Goal: Transaction & Acquisition: Purchase product/service

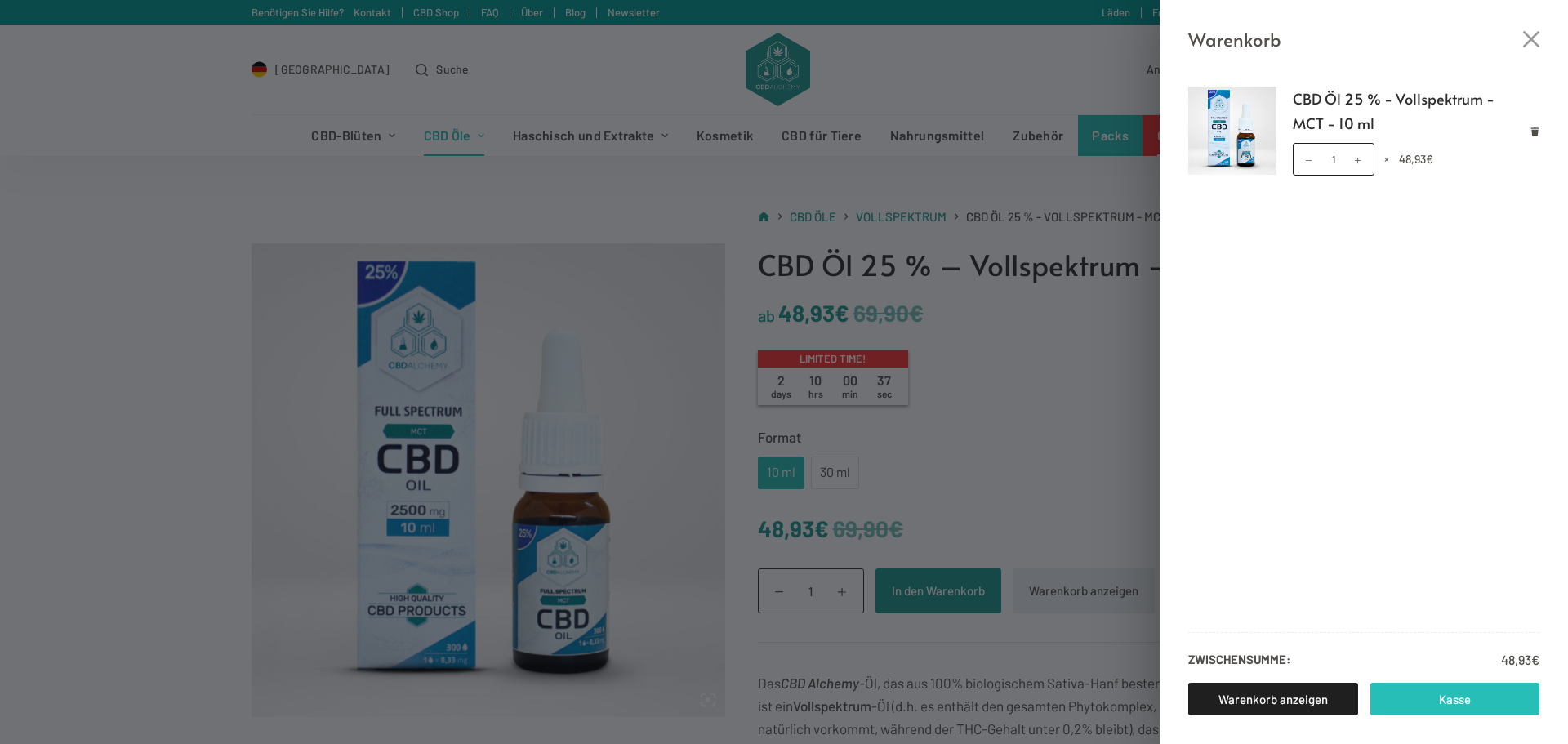
click at [1437, 694] on link "Kasse" at bounding box center [1455, 699] width 170 height 32
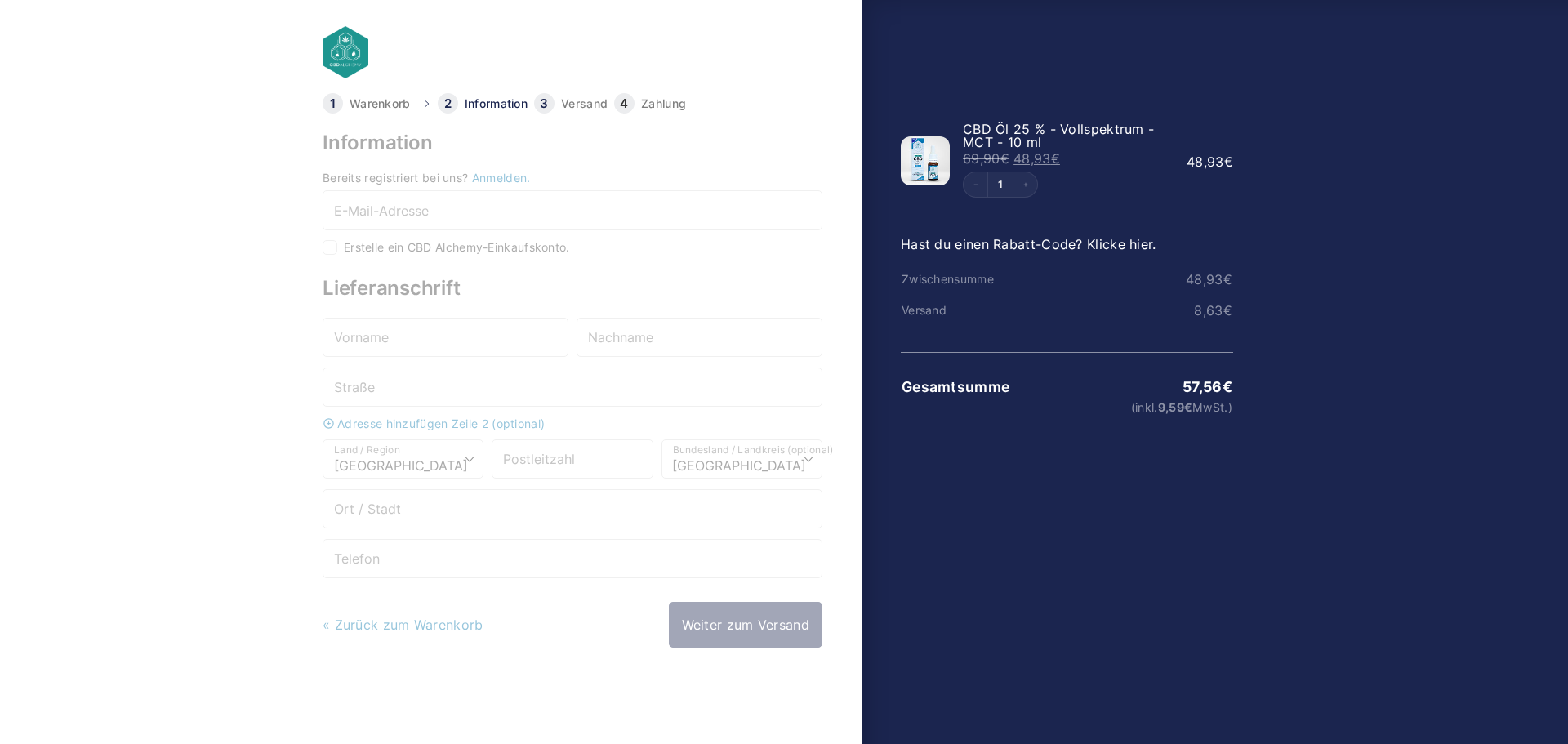
select select "DE-BE"
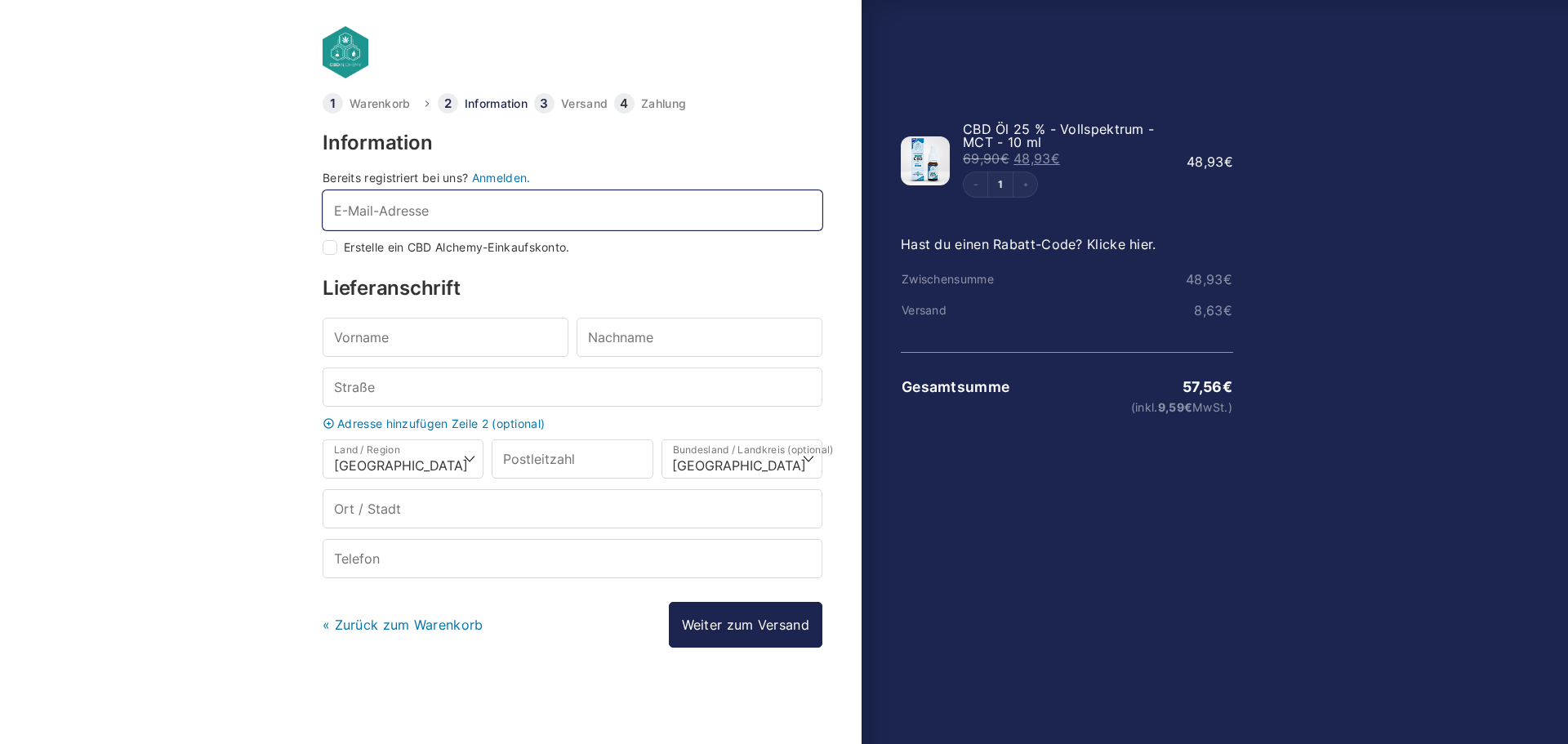
click at [382, 208] on input "E-Mail-Adresse *" at bounding box center [572, 209] width 500 height 39
type input "actiondive@web.de"
type input "hans"
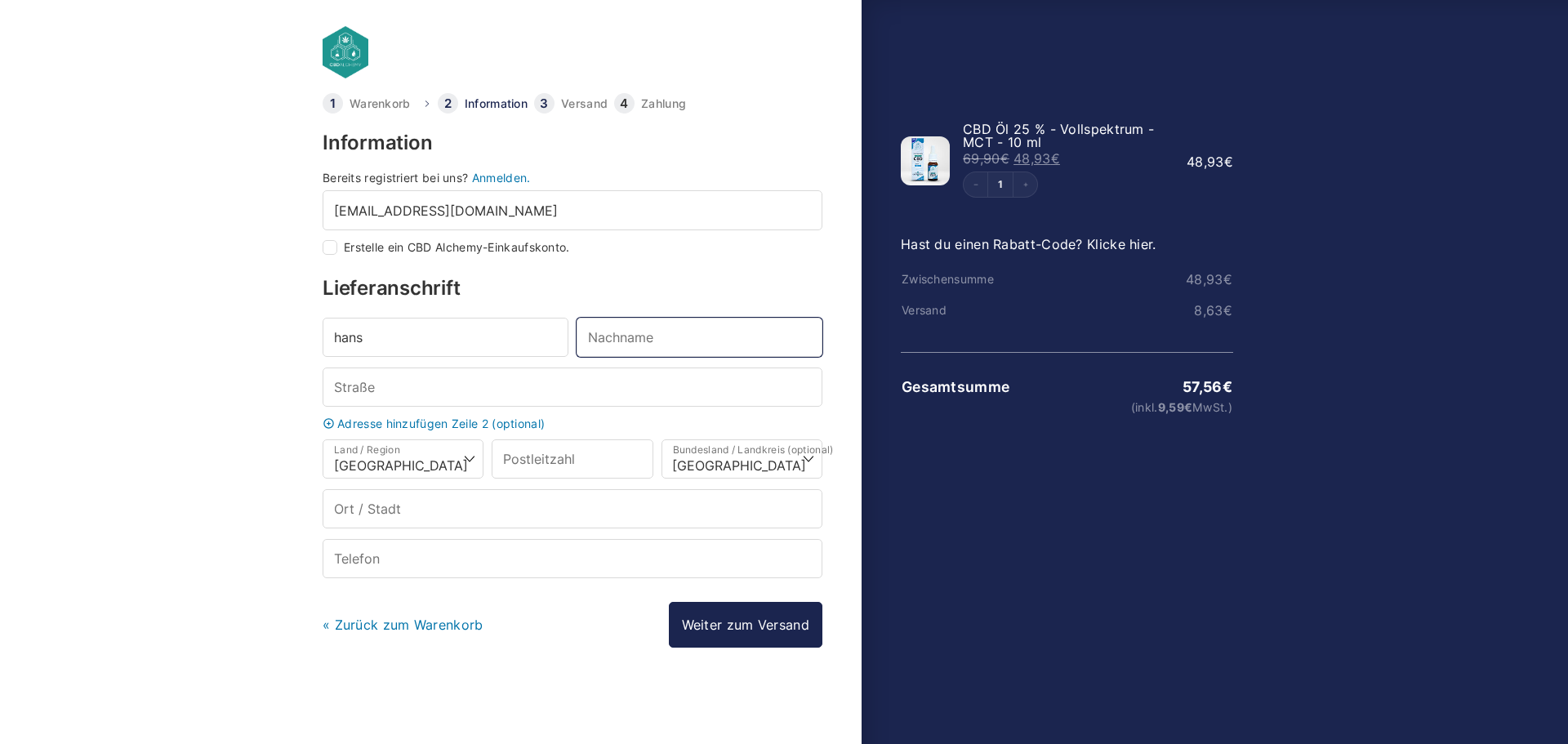
type input "Kellner"
type input "lange strasse"
type input "18311"
type input "Ribnitz-Damgarten"
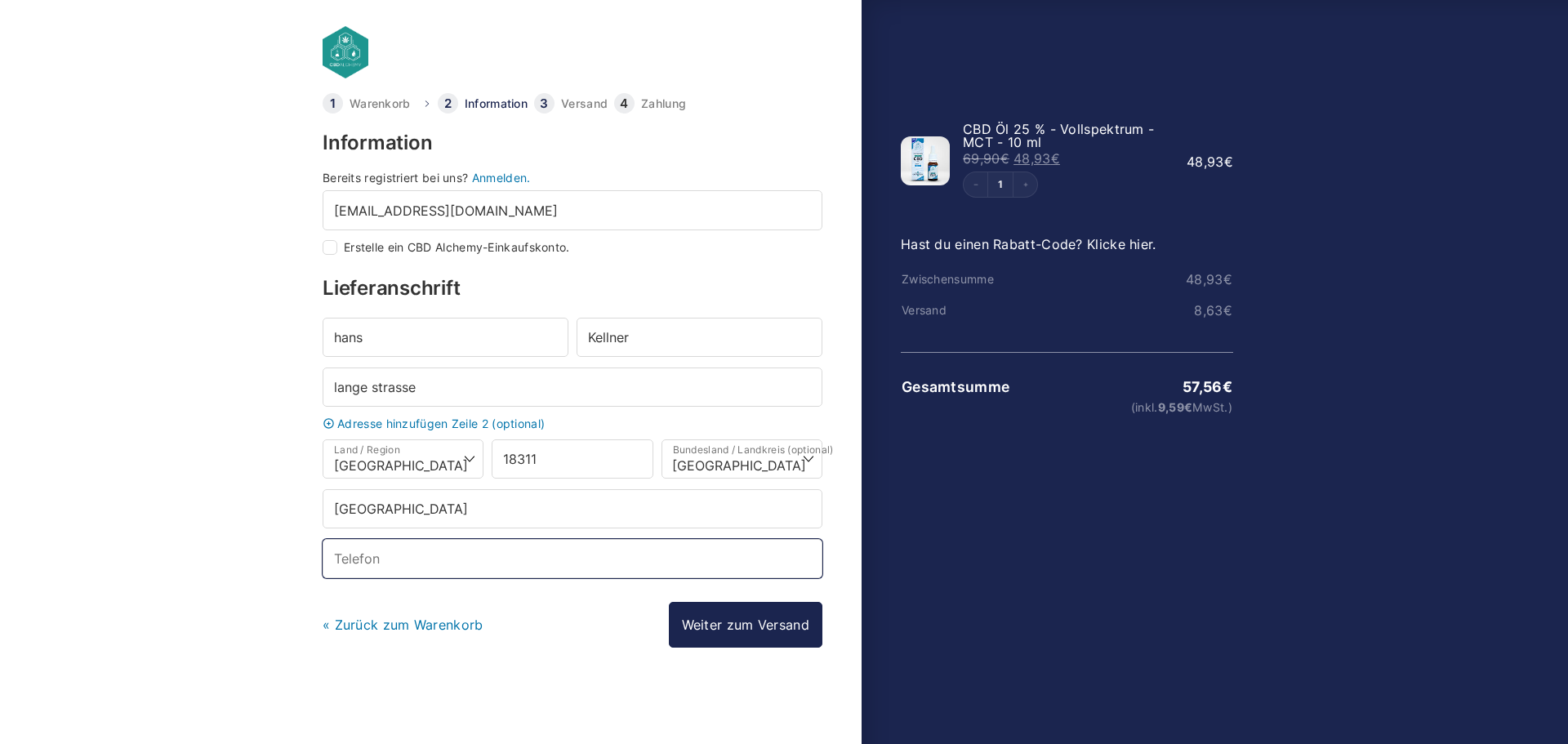
type input "+4915779866207"
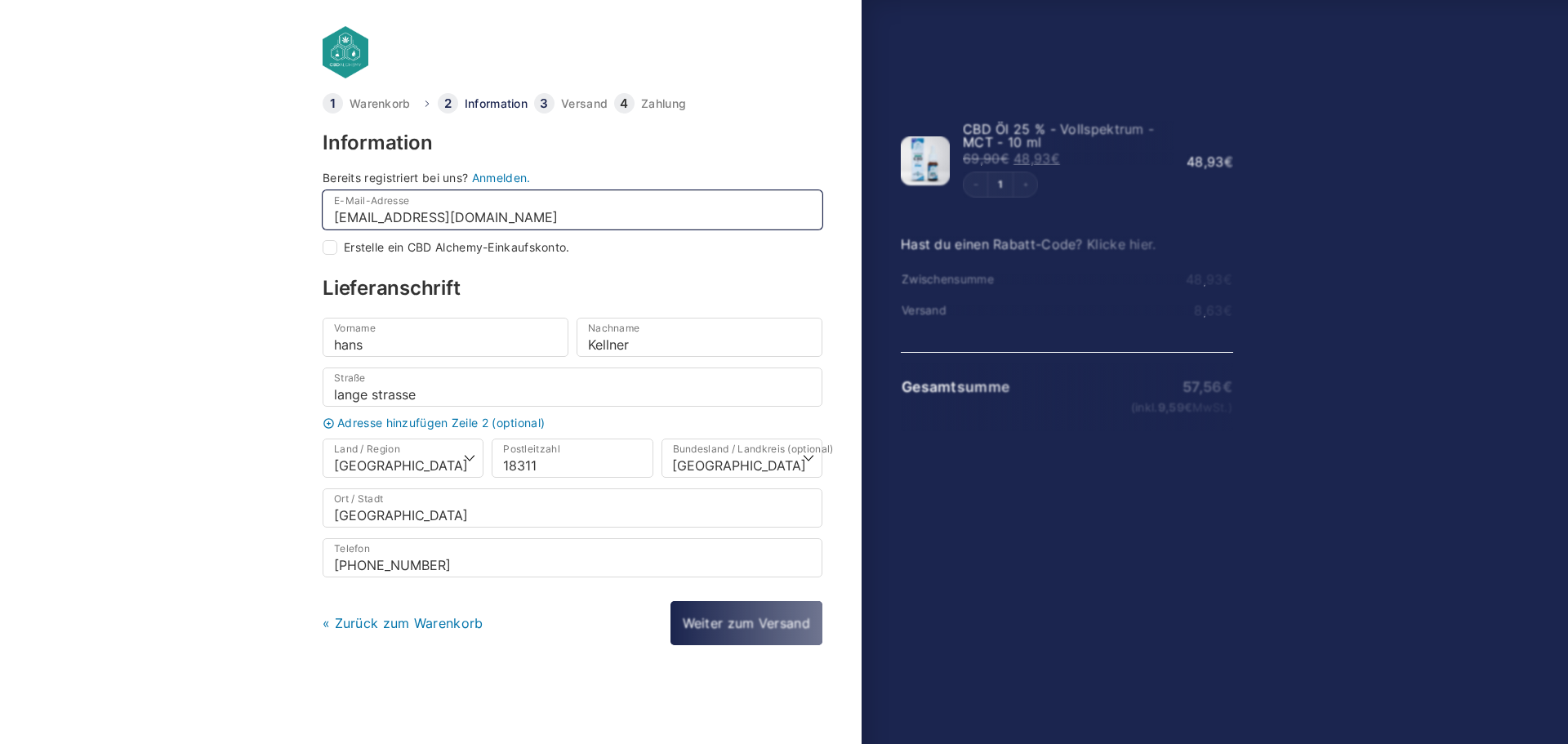
select select
checkbox input "true"
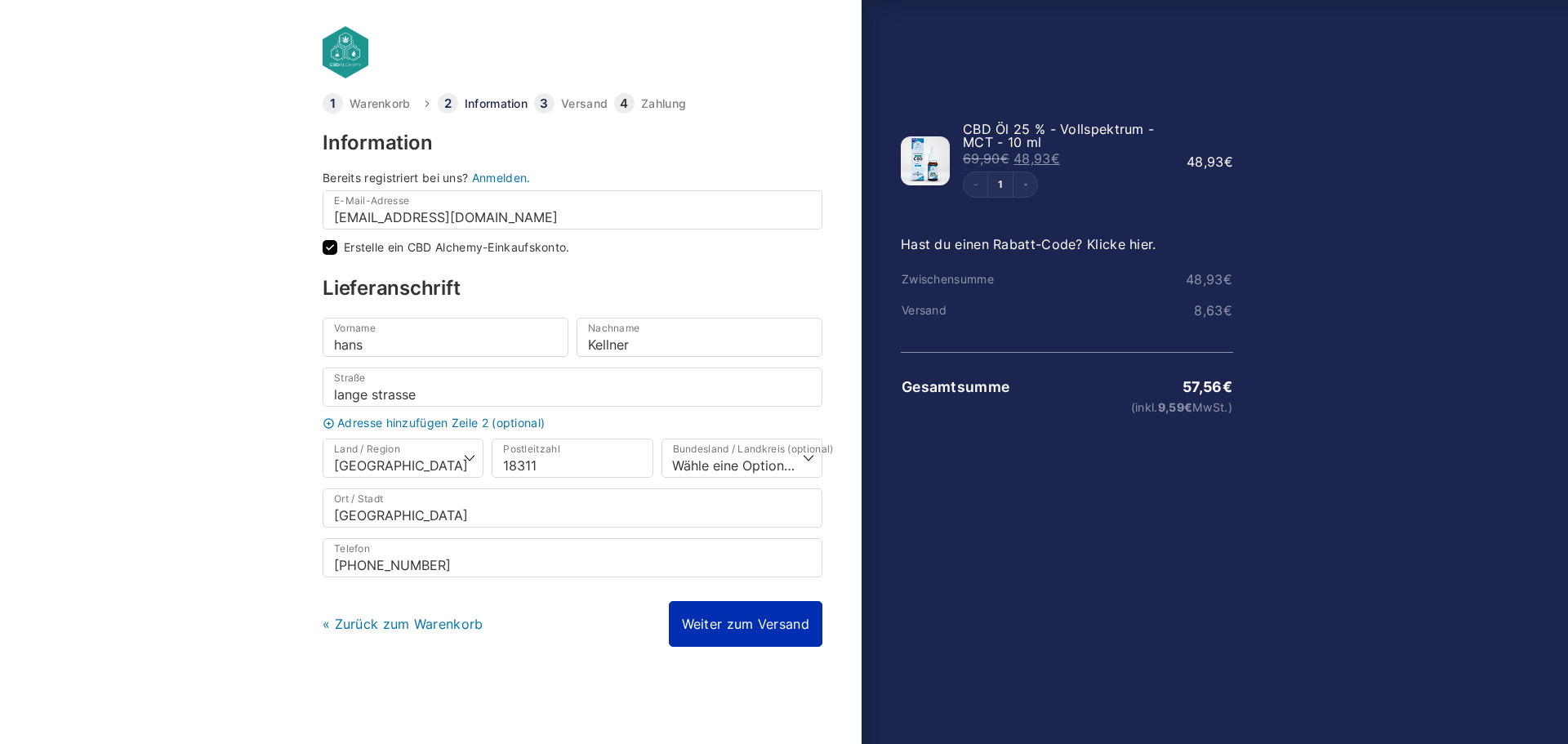
click at [735, 634] on link "Weiter zum Versand" at bounding box center [746, 624] width 153 height 45
click at [0, 0] on div "Kontakt actiondive@web.de Ändern Versand nach hans Kellner, lange strasse, 1831…" at bounding box center [0, 0] width 0 height 0
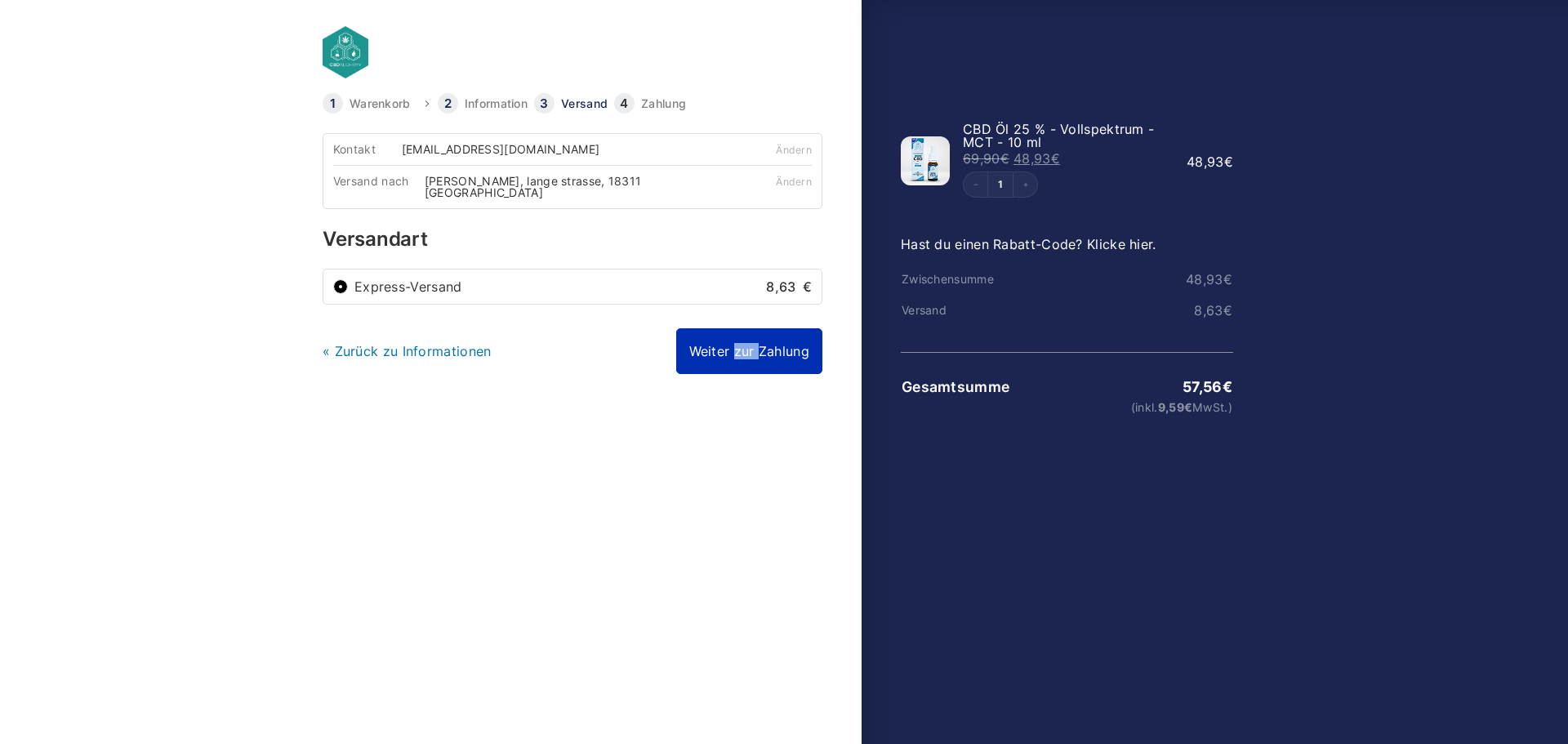
click at [714, 350] on link "Weiter zur Zahlung" at bounding box center [749, 351] width 147 height 45
